Goal: Task Accomplishment & Management: Use online tool/utility

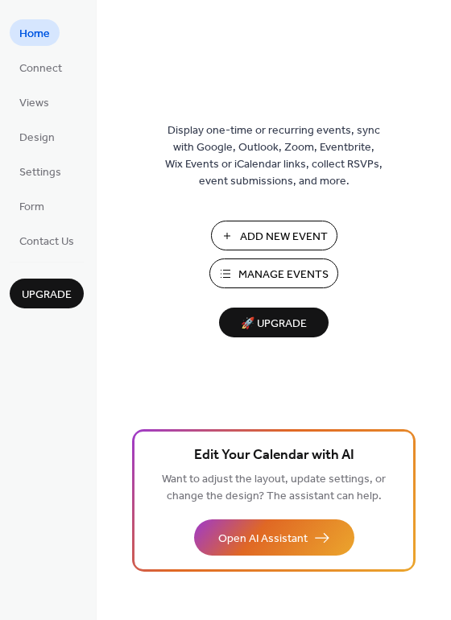
click at [284, 277] on span "Manage Events" at bounding box center [283, 274] width 90 height 17
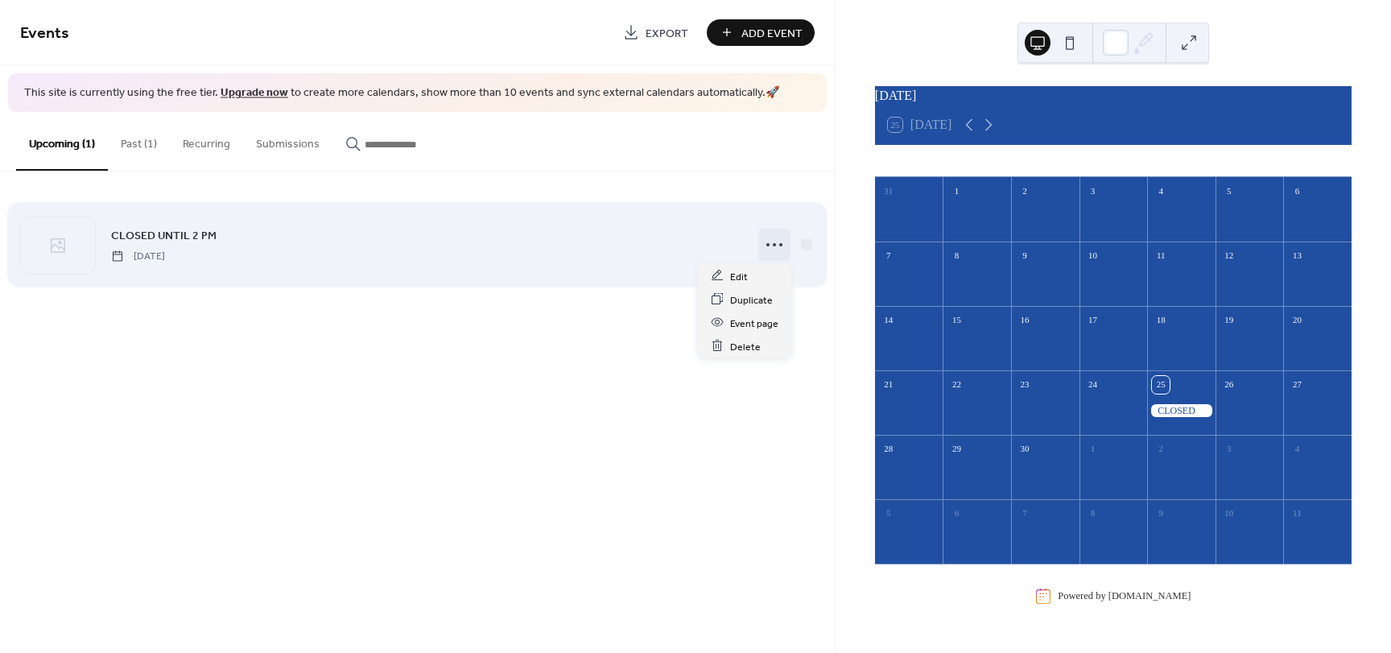
click at [769, 249] on icon at bounding box center [775, 245] width 26 height 26
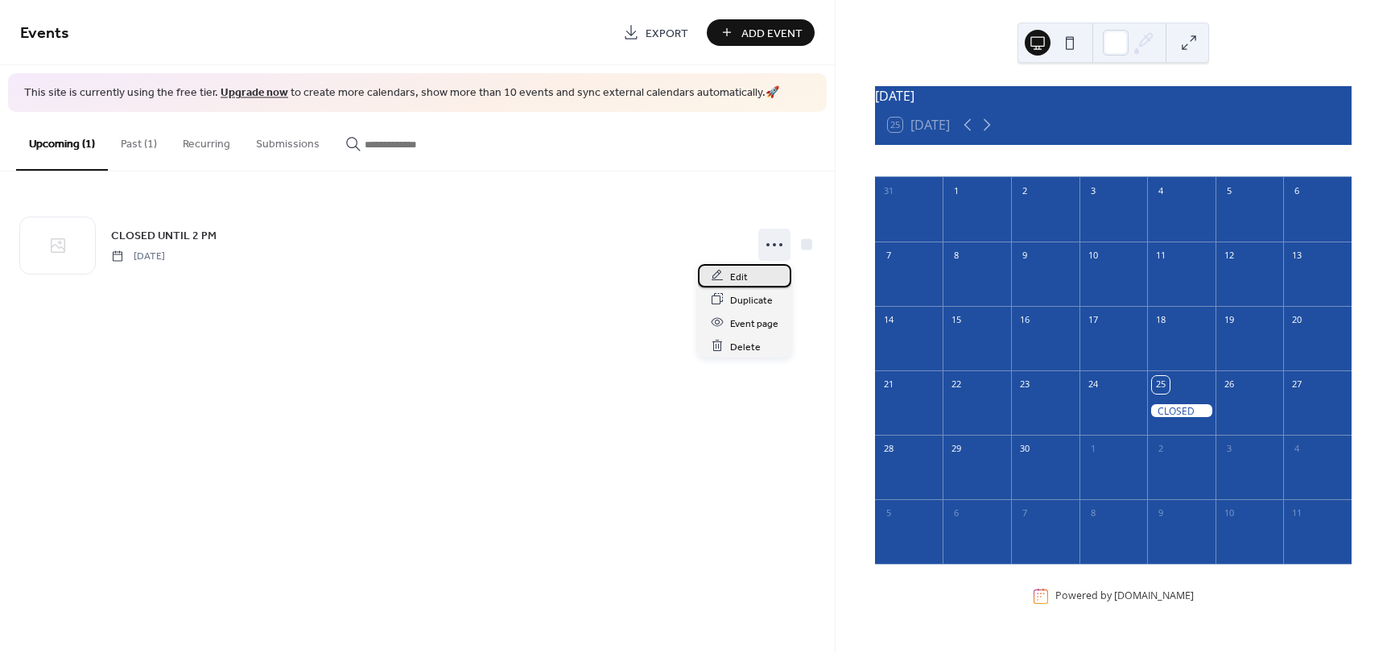
click at [758, 273] on div "Edit" at bounding box center [744, 275] width 93 height 23
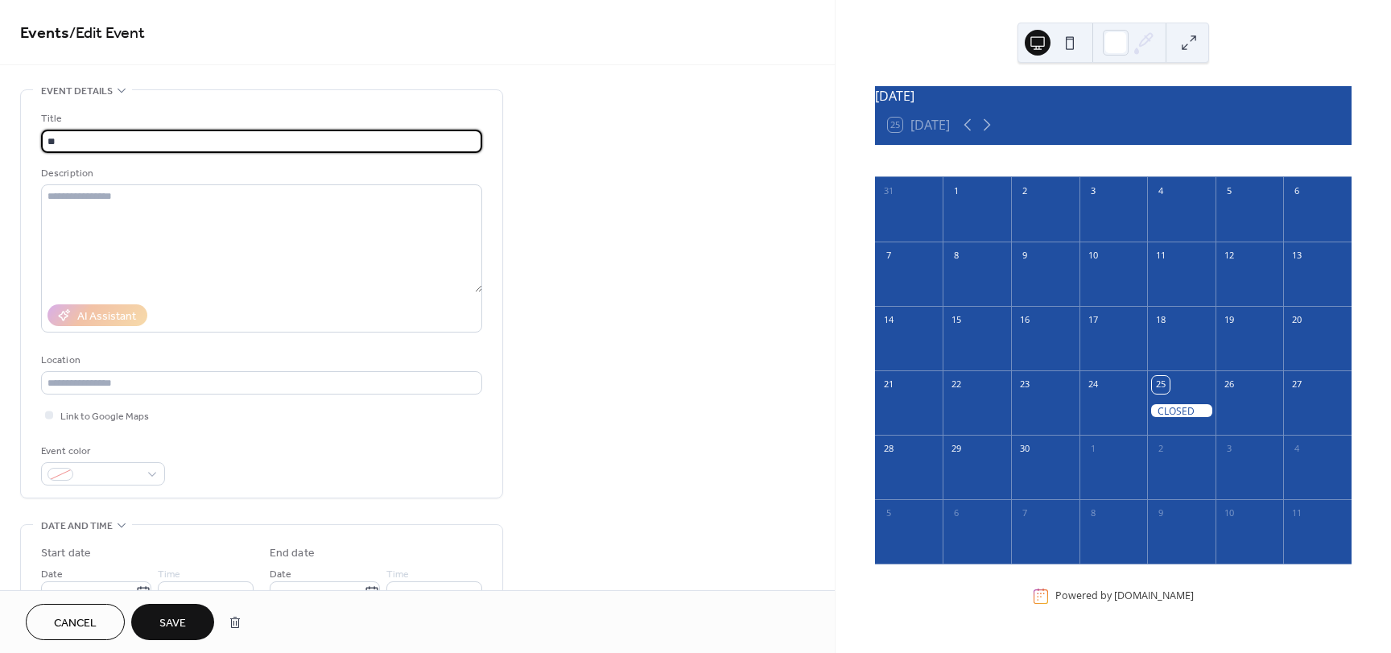
type input "*"
type input "**********"
click at [177, 631] on span "Save" at bounding box center [172, 623] width 27 height 17
